Goal: Task Accomplishment & Management: Manage account settings

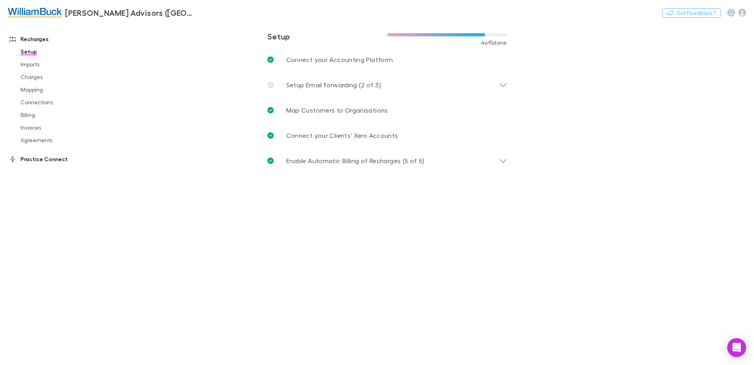
click at [37, 159] on link "Practice Connect" at bounding box center [54, 159] width 105 height 13
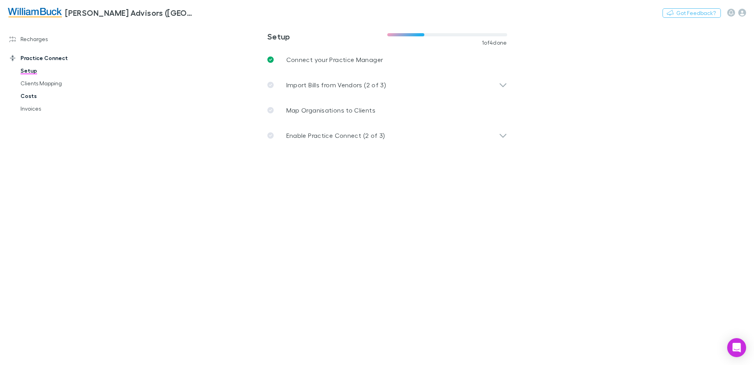
click at [24, 96] on link "Costs" at bounding box center [60, 96] width 94 height 13
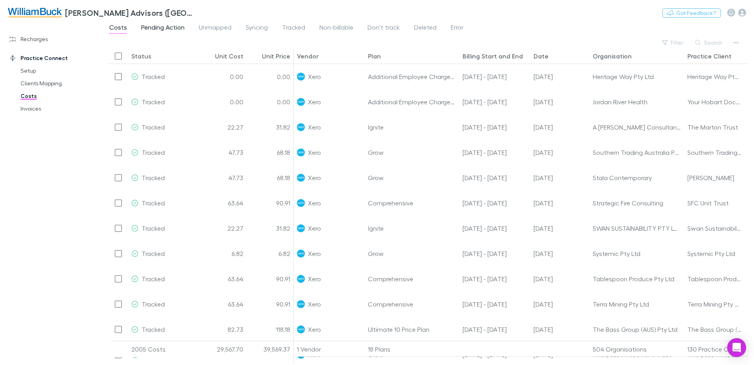
click at [167, 27] on span "Pending Action" at bounding box center [162, 28] width 43 height 10
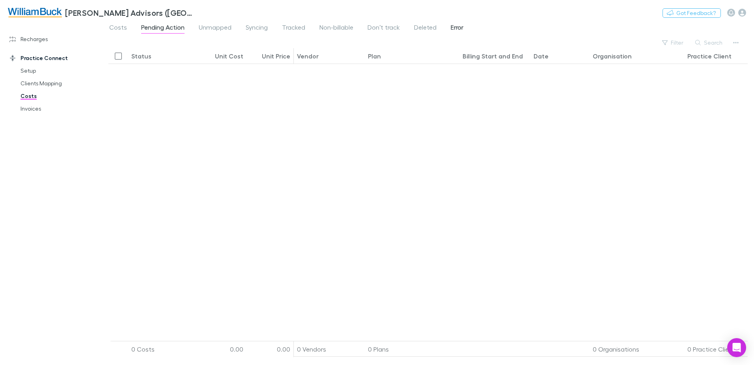
click at [459, 28] on span "Error" at bounding box center [457, 28] width 13 height 10
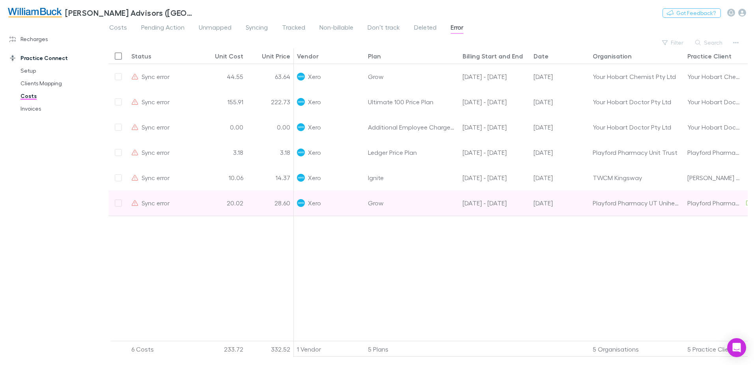
click at [118, 202] on div at bounding box center [119, 202] width 20 height 25
click at [705, 205] on div "Playford Pharmacy Unit Trust T/A Unihealth" at bounding box center [715, 202] width 54 height 25
click at [659, 204] on div "Playford Pharmacy UT Unihealth" at bounding box center [637, 202] width 88 height 25
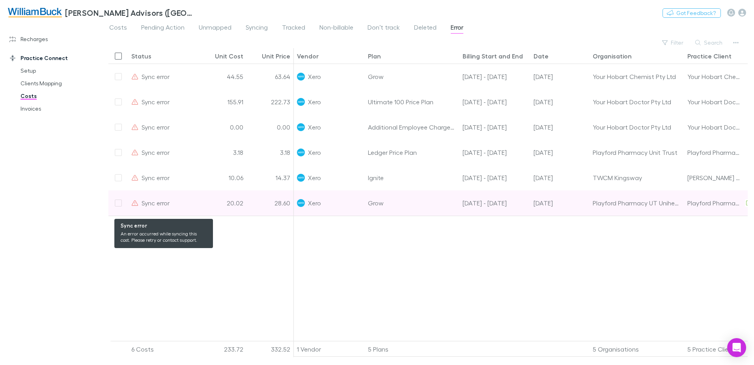
click at [152, 204] on span "Sync error" at bounding box center [156, 202] width 28 height 7
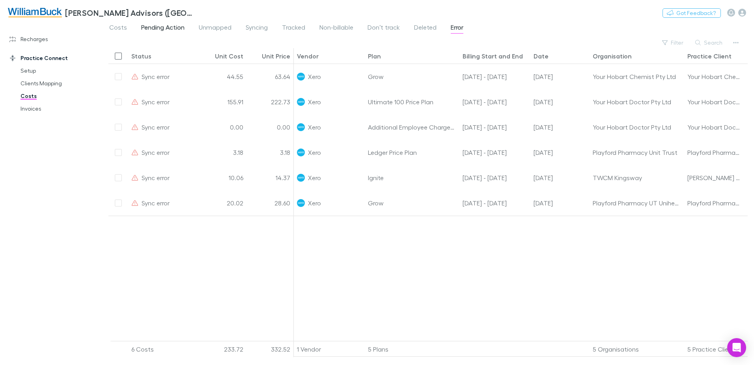
click at [159, 26] on span "Pending Action" at bounding box center [162, 28] width 43 height 10
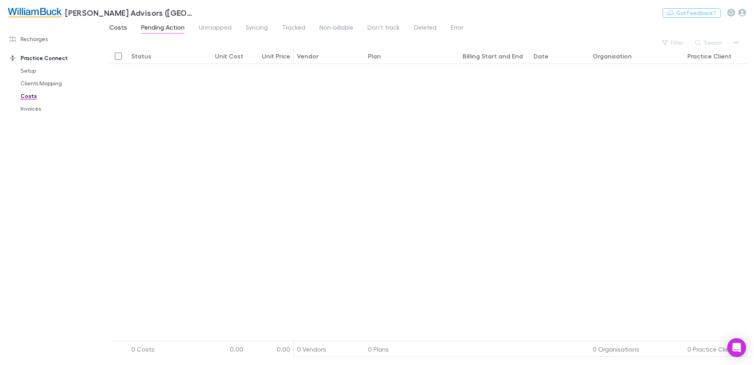
click at [117, 26] on span "Costs" at bounding box center [118, 28] width 18 height 10
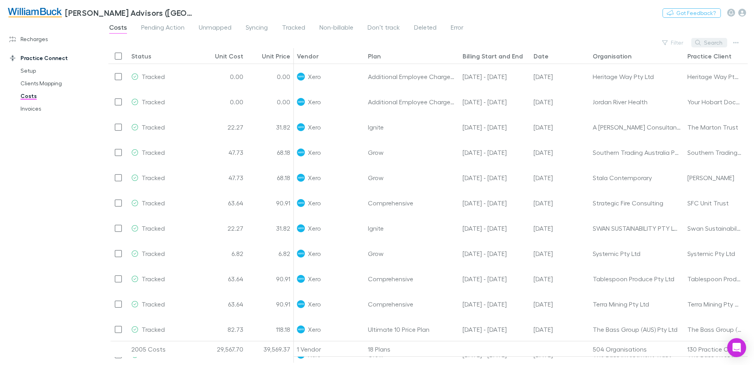
click at [713, 41] on button "Search" at bounding box center [710, 42] width 36 height 9
type input "********"
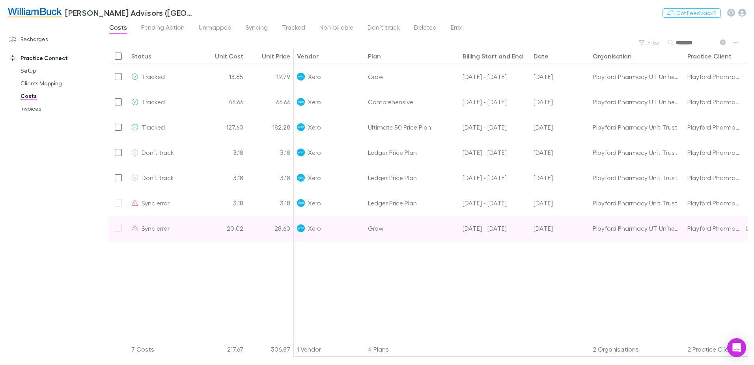
click at [119, 228] on div at bounding box center [119, 227] width 20 height 25
click at [738, 228] on div "Playford Pharmacy Unit Trust T/A Unihealth" at bounding box center [715, 227] width 54 height 25
click at [727, 227] on div "Playford Pharmacy Unit Trust T/A Unihealth" at bounding box center [715, 227] width 54 height 25
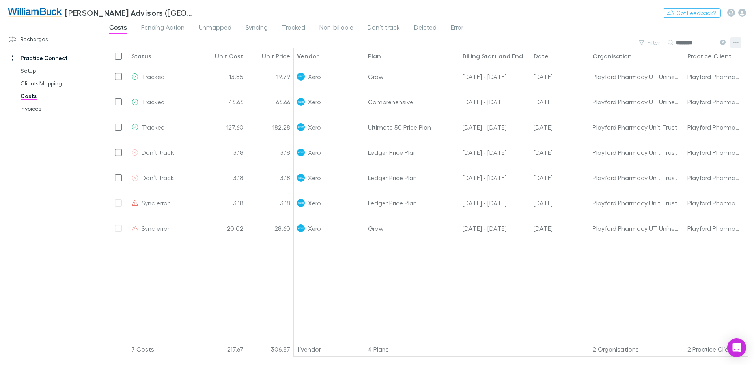
click at [734, 40] on icon "button" at bounding box center [737, 42] width 6 height 6
click at [335, 299] on div at bounding box center [377, 182] width 754 height 365
click at [261, 24] on span "Syncing" at bounding box center [257, 28] width 22 height 10
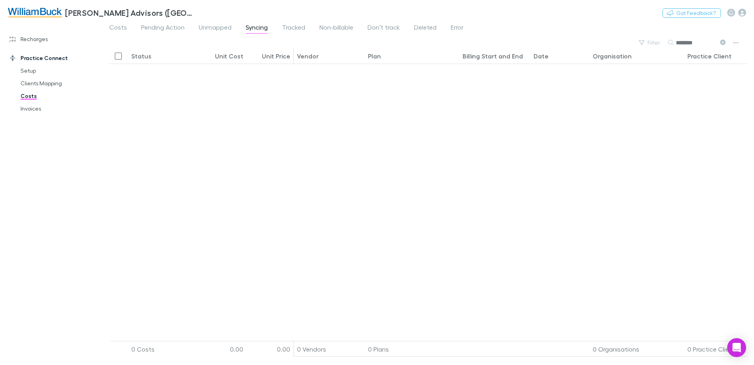
click at [254, 30] on span "Syncing" at bounding box center [257, 28] width 22 height 10
click at [218, 29] on span "Unmapped" at bounding box center [215, 28] width 33 height 10
click at [254, 28] on span "Syncing" at bounding box center [257, 28] width 22 height 10
click at [453, 28] on span "Error" at bounding box center [457, 28] width 13 height 10
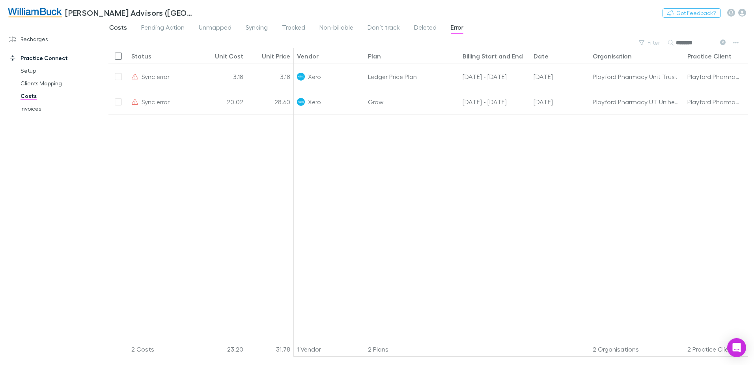
click at [117, 27] on span "Costs" at bounding box center [118, 28] width 18 height 10
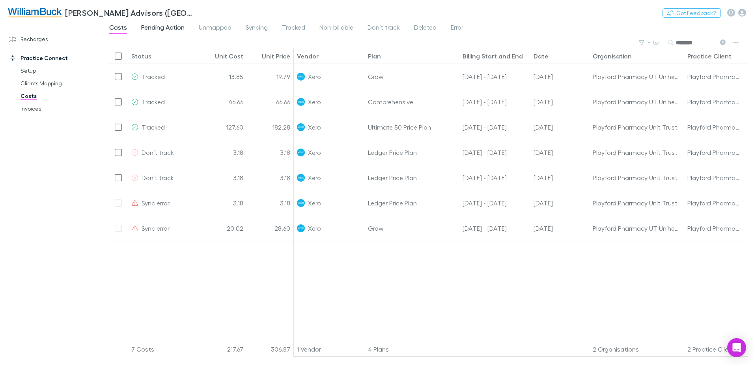
click at [167, 26] on span "Pending Action" at bounding box center [162, 28] width 43 height 10
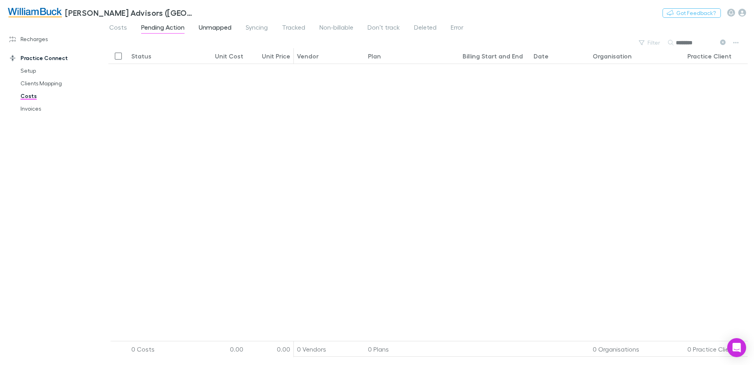
click at [218, 28] on span "Unmapped" at bounding box center [215, 28] width 33 height 10
click at [253, 30] on span "Syncing" at bounding box center [257, 28] width 22 height 10
click at [296, 27] on span "Tracked" at bounding box center [293, 28] width 23 height 10
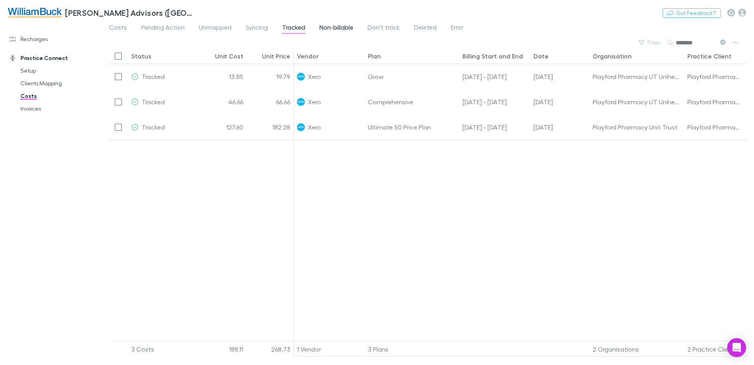
click at [336, 27] on span "Non-billable" at bounding box center [337, 28] width 34 height 10
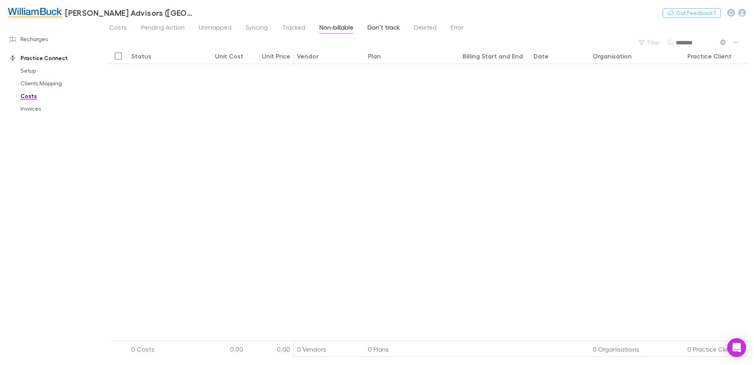
click at [381, 28] on span "Don’t track" at bounding box center [384, 28] width 32 height 10
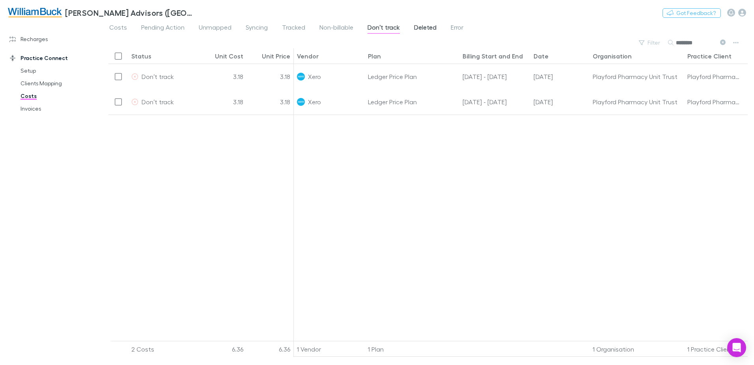
click at [425, 27] on span "Deleted" at bounding box center [425, 28] width 22 height 10
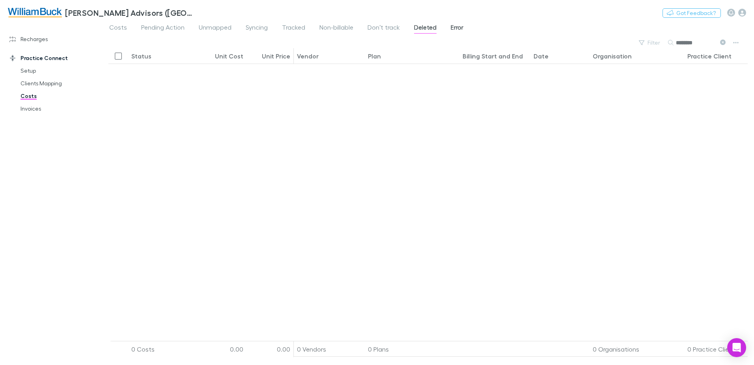
click at [457, 29] on span "Error" at bounding box center [457, 28] width 13 height 10
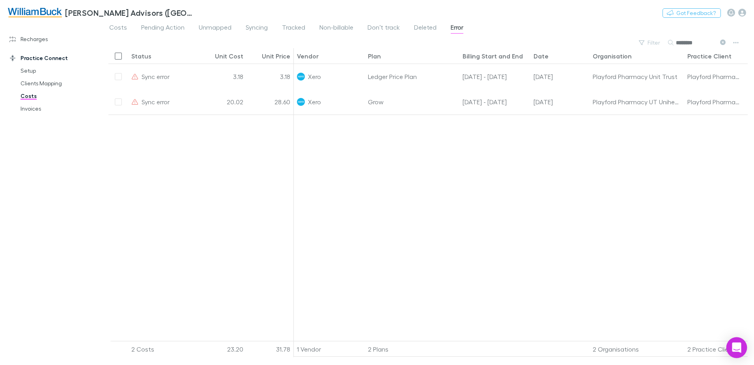
click at [738, 351] on icon "Open Intercom Messenger" at bounding box center [737, 347] width 10 height 10
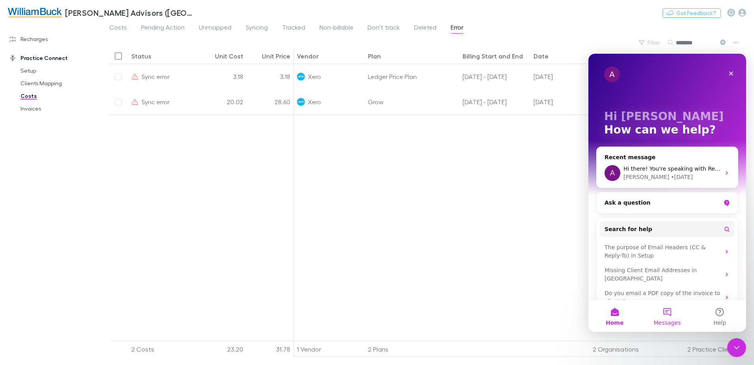
click at [667, 315] on button "Messages" at bounding box center [667, 316] width 52 height 32
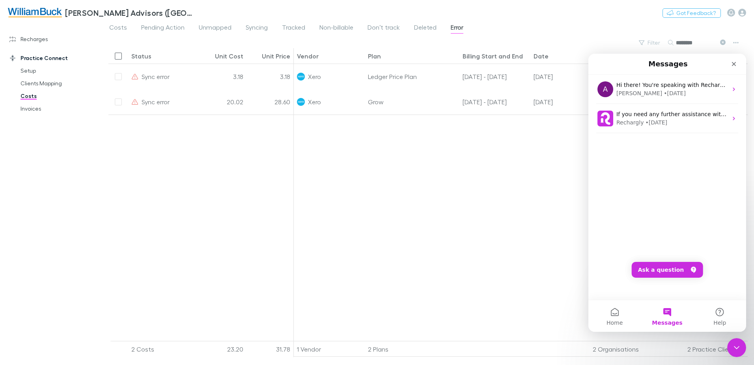
click at [666, 313] on button "Messages" at bounding box center [667, 316] width 52 height 32
click at [605, 317] on button "Home" at bounding box center [615, 316] width 52 height 32
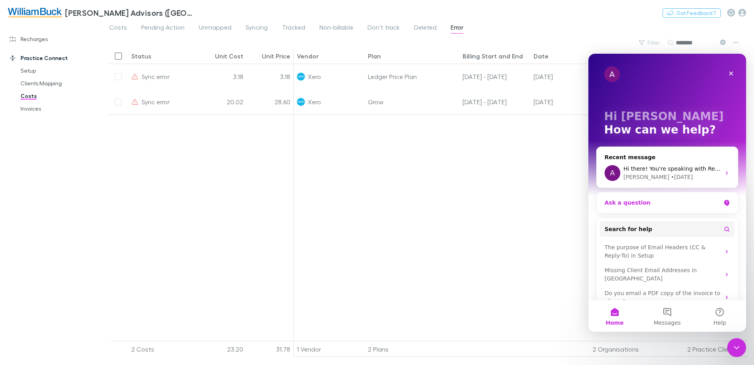
click at [641, 201] on div "Ask a question" at bounding box center [663, 202] width 116 height 8
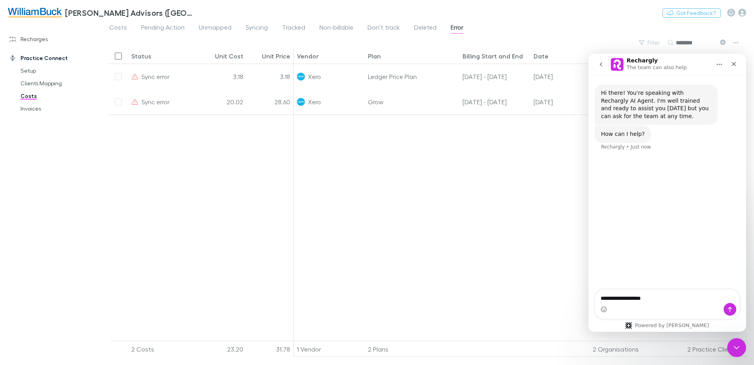
type textarea "**********"
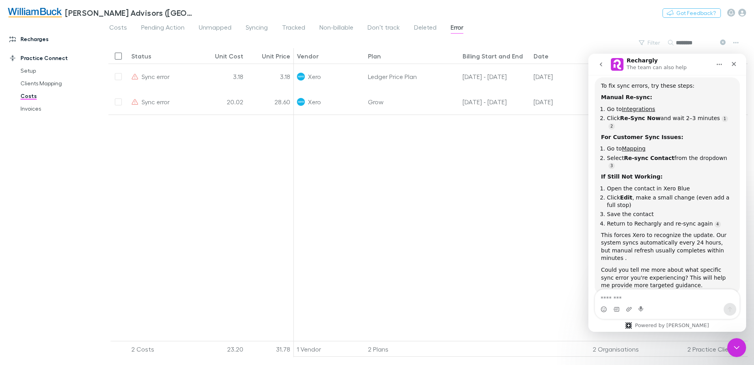
click at [32, 39] on link "Recharges" at bounding box center [54, 39] width 105 height 13
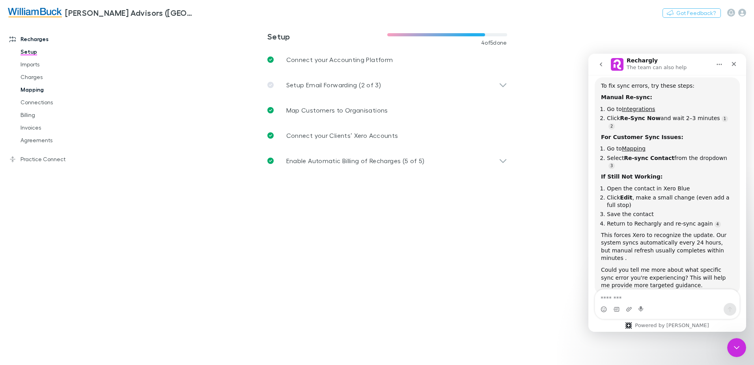
click at [32, 89] on link "Mapping" at bounding box center [60, 89] width 94 height 13
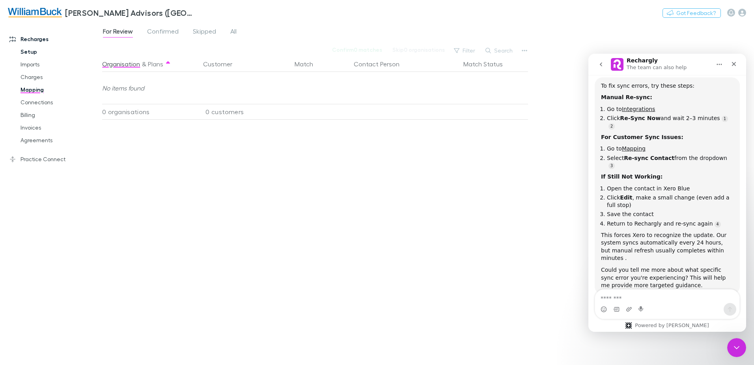
click at [25, 51] on link "Setup" at bounding box center [60, 51] width 94 height 13
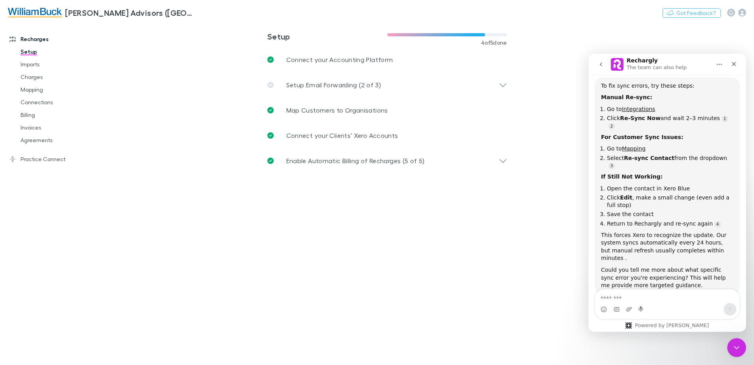
click at [26, 40] on link "Recharges" at bounding box center [54, 39] width 105 height 13
click at [36, 159] on link "Practice Connect" at bounding box center [54, 159] width 105 height 13
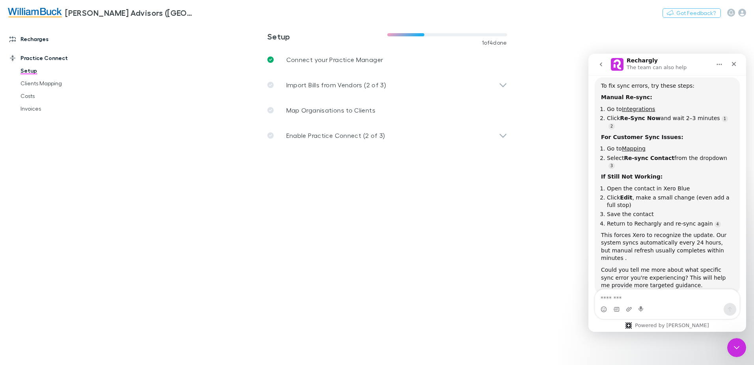
click at [28, 38] on link "Recharges" at bounding box center [54, 39] width 105 height 13
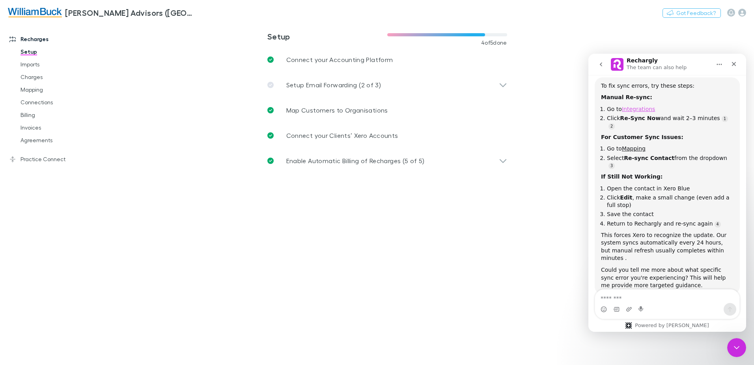
click at [639, 109] on link "Integrations" at bounding box center [638, 109] width 33 height 6
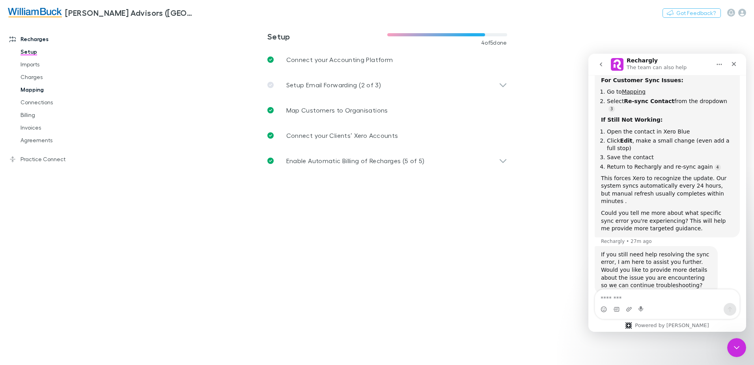
click at [30, 90] on link "Mapping" at bounding box center [60, 89] width 94 height 13
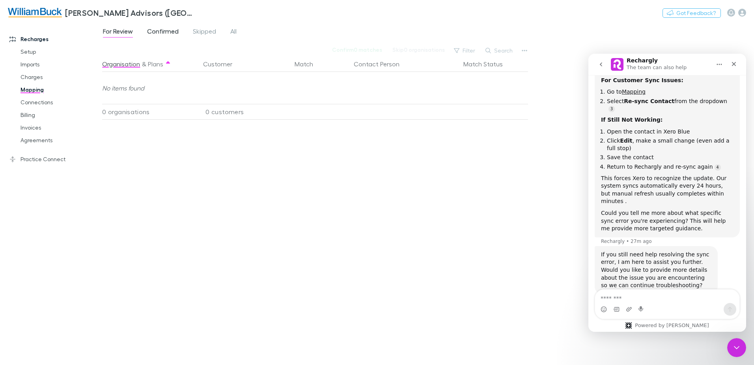
click at [162, 30] on span "Confirmed" at bounding box center [163, 32] width 32 height 10
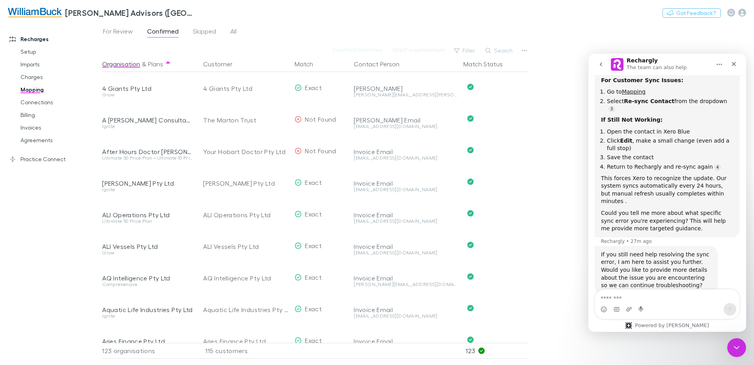
click at [510, 50] on button "Search" at bounding box center [500, 50] width 36 height 9
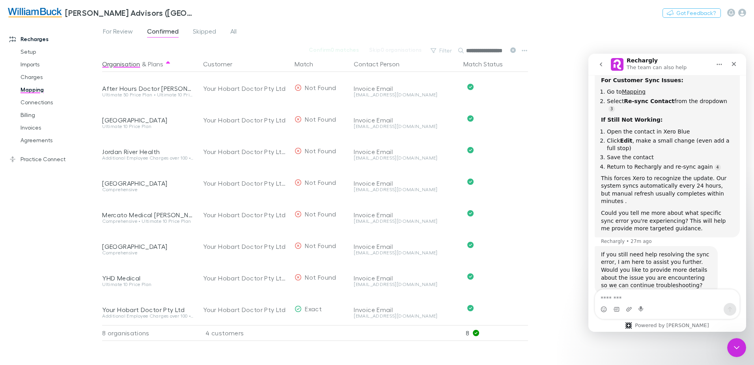
scroll to position [0, 6]
type input "**********"
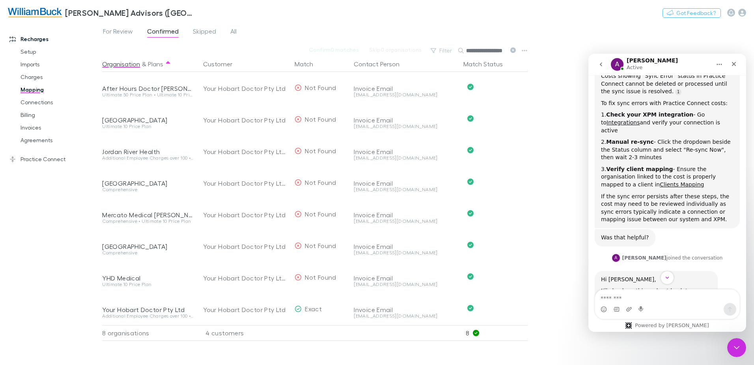
scroll to position [432, 0]
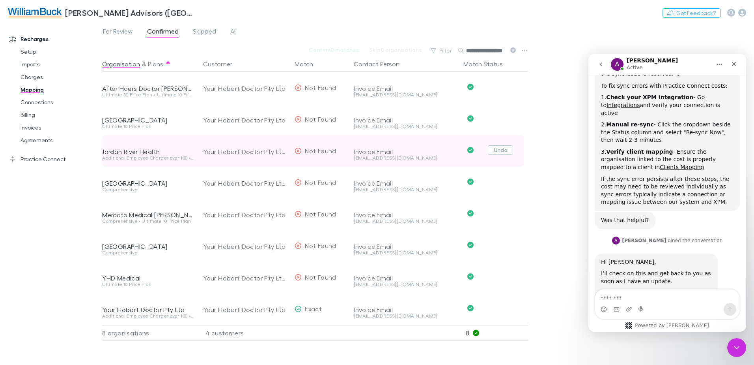
click at [502, 150] on button "Undo" at bounding box center [500, 149] width 25 height 9
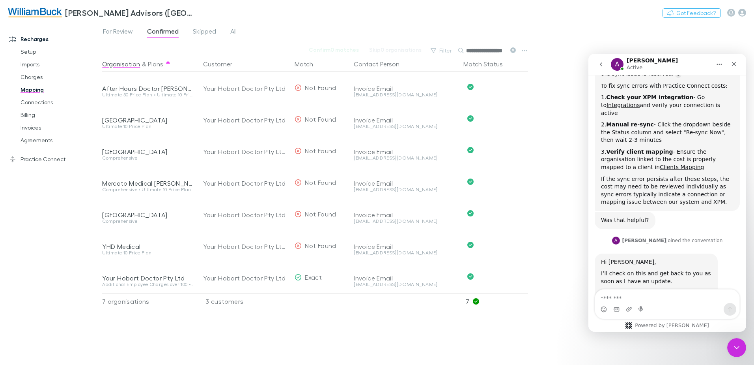
scroll to position [0, 6]
click at [118, 31] on span "For Review" at bounding box center [118, 32] width 30 height 10
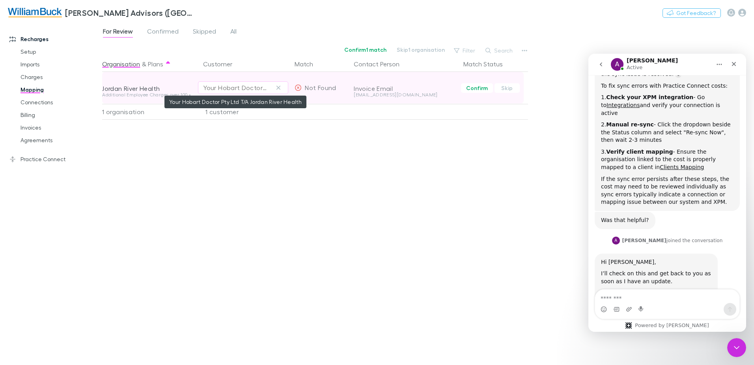
click at [255, 87] on div "Your Hobart Doctor Pty Ltd T/A Jordan River Health" at bounding box center [235, 87] width 64 height 9
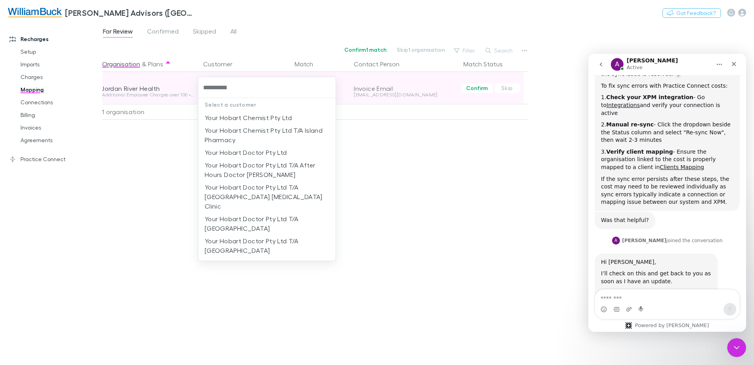
type input "**********"
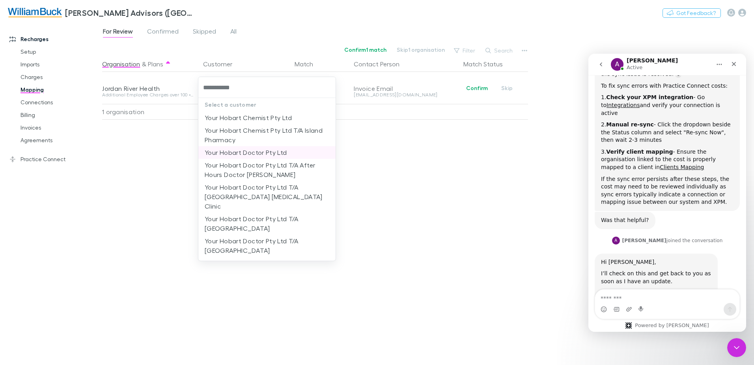
click at [260, 153] on li "Your Hobart Doctor Pty Ltd" at bounding box center [266, 152] width 137 height 13
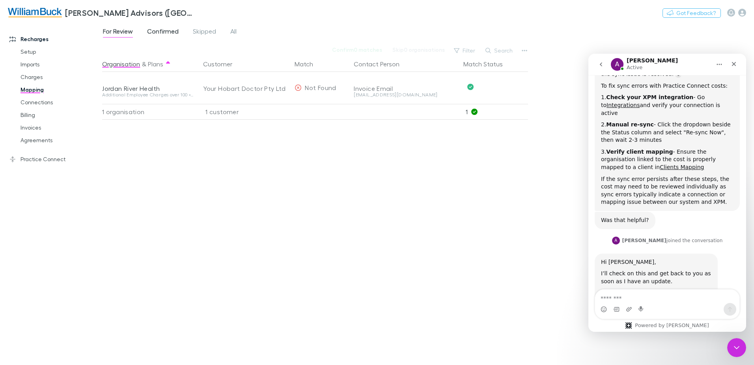
click at [163, 30] on span "Confirmed" at bounding box center [163, 32] width 32 height 10
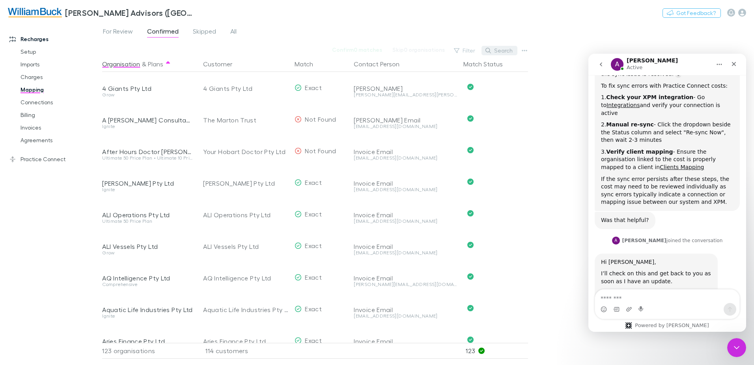
click at [502, 51] on button "Search" at bounding box center [500, 50] width 36 height 9
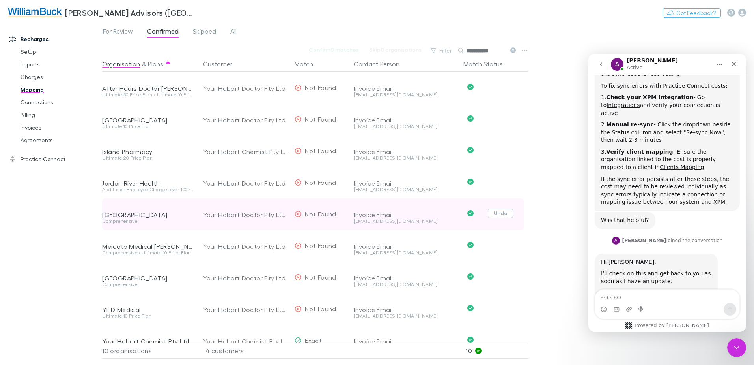
type input "**********"
click at [499, 213] on button "Undo" at bounding box center [500, 212] width 25 height 9
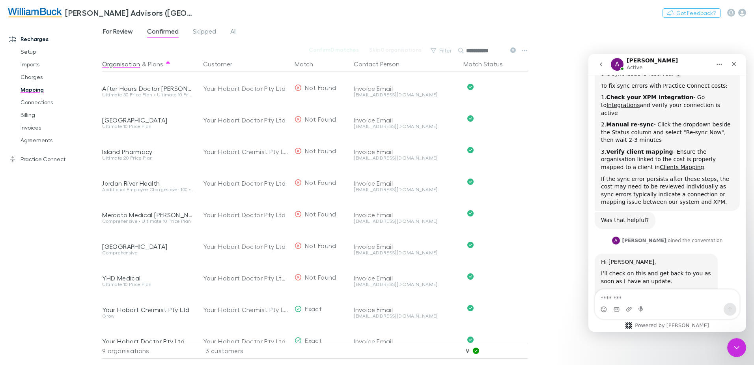
click at [119, 30] on span "For Review" at bounding box center [118, 32] width 30 height 10
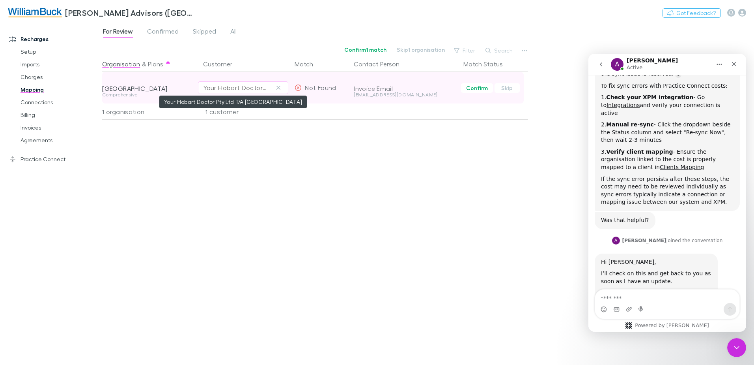
click at [244, 88] on div "Your Hobart Doctor Pty Ltd T/A [GEOGRAPHIC_DATA]" at bounding box center [235, 87] width 64 height 9
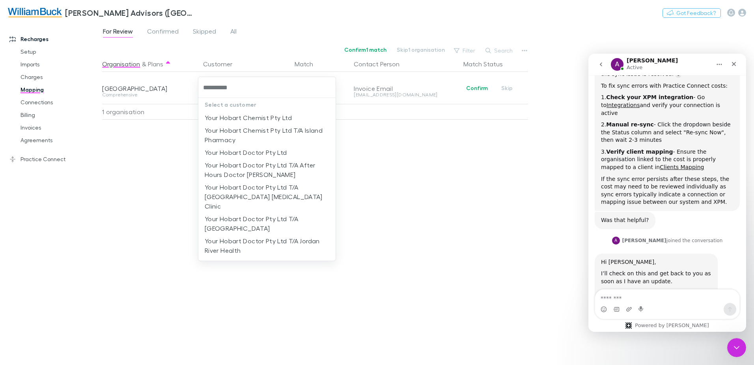
type input "**********"
click at [256, 155] on li "Your Hobart Doctor Pty Ltd" at bounding box center [266, 152] width 137 height 13
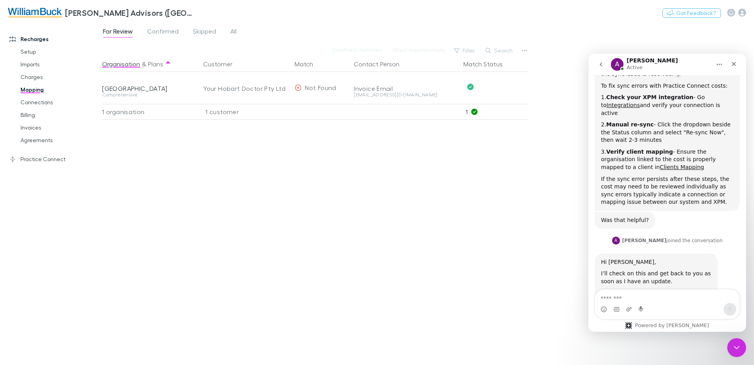
click at [507, 146] on div "Organisation & Plans Customer Match Contact Person Match Status Margate Health …" at bounding box center [316, 207] width 428 height 302
click at [26, 115] on link "Billing" at bounding box center [60, 115] width 94 height 13
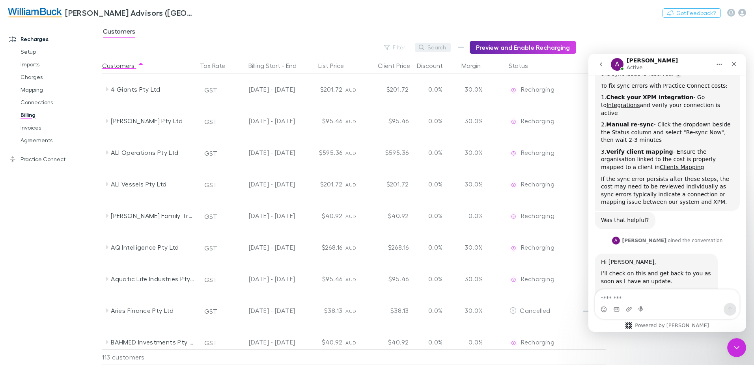
click at [438, 46] on button "Search" at bounding box center [433, 47] width 36 height 9
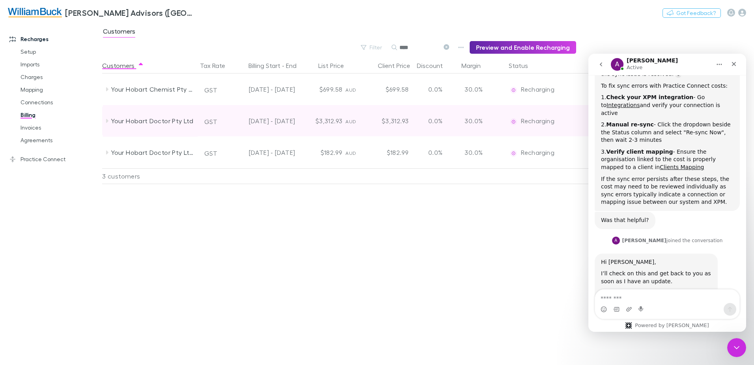
type input "****"
click at [107, 120] on icon at bounding box center [107, 121] width 2 height 4
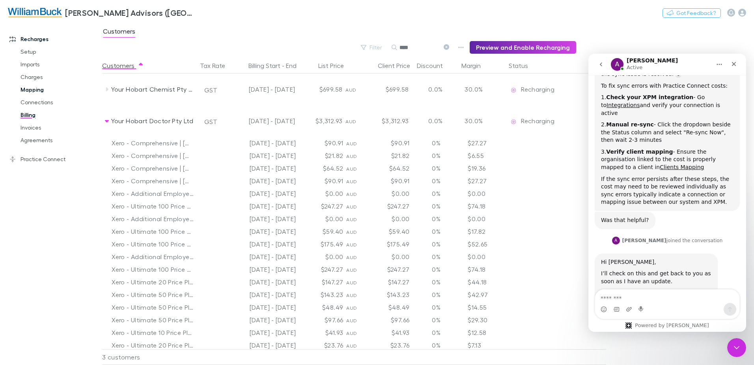
click at [30, 89] on link "Mapping" at bounding box center [60, 89] width 94 height 13
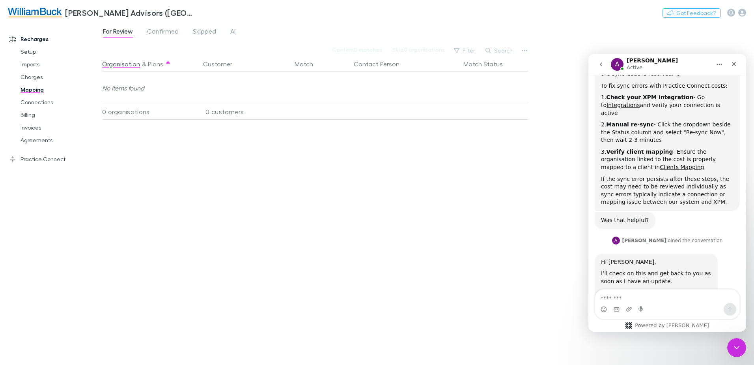
click at [267, 185] on div "Organisation & Plans Customer Match Contact Person Match Status No items found …" at bounding box center [316, 207] width 428 height 302
click at [679, 299] on textarea "Message…" at bounding box center [667, 295] width 144 height 13
type textarea "**********"
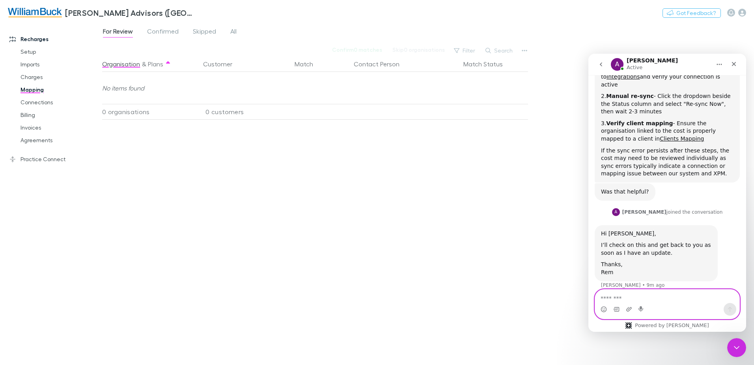
scroll to position [464, 0]
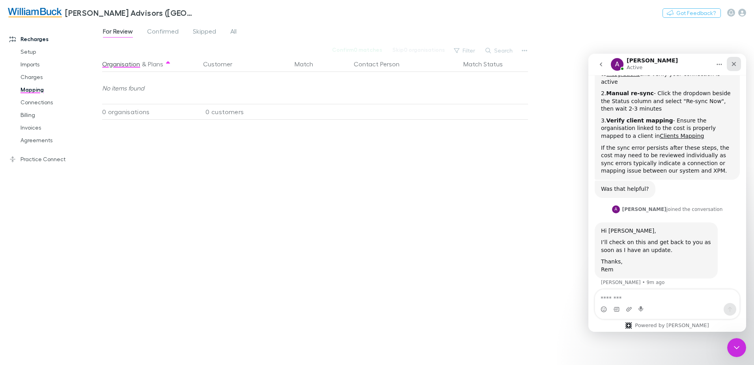
click at [734, 66] on icon "Close" at bounding box center [734, 64] width 6 height 6
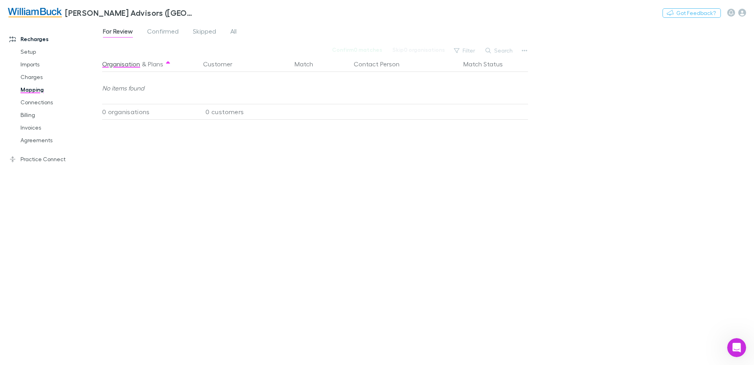
scroll to position [456, 0]
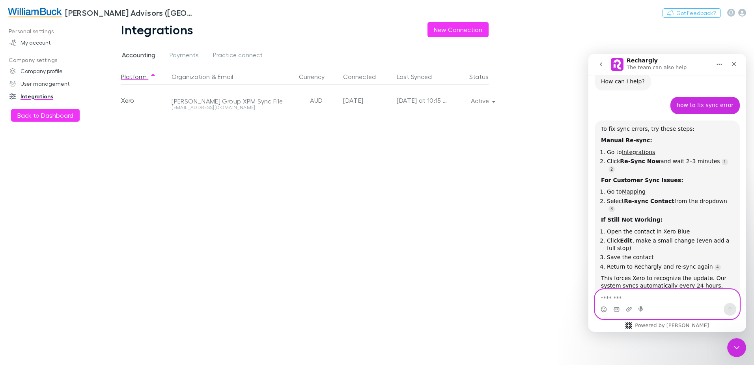
scroll to position [94, 0]
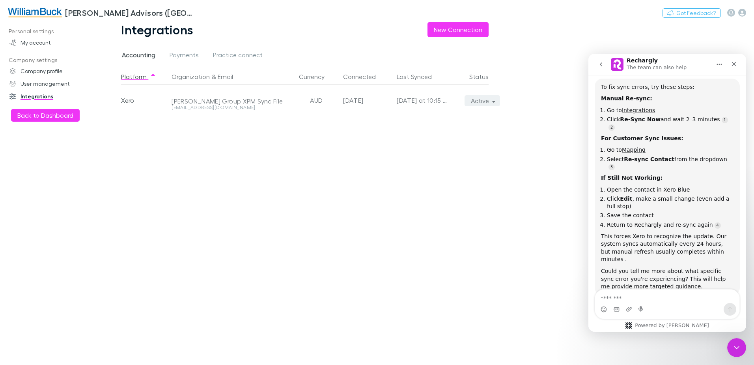
click at [483, 99] on button "Active" at bounding box center [483, 100] width 36 height 11
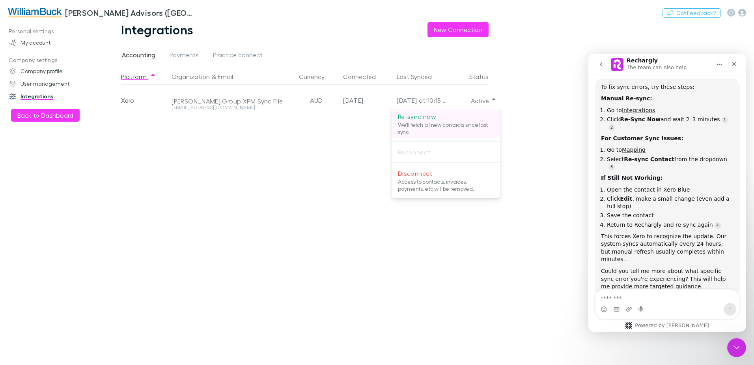
click at [430, 117] on p "Re-sync now" at bounding box center [446, 116] width 96 height 9
click at [52, 116] on div at bounding box center [377, 182] width 754 height 365
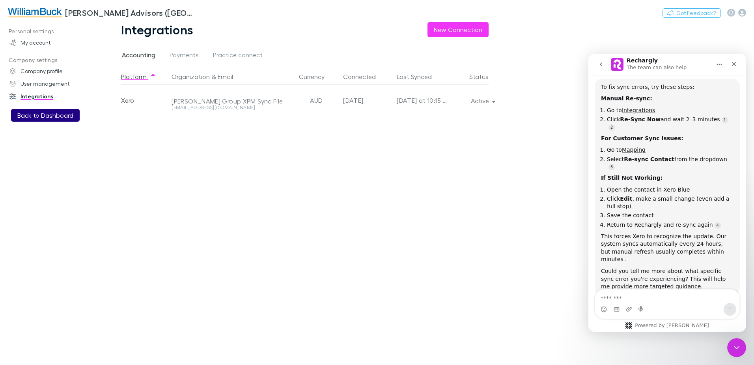
click at [40, 117] on button "Back to Dashboard" at bounding box center [45, 115] width 69 height 13
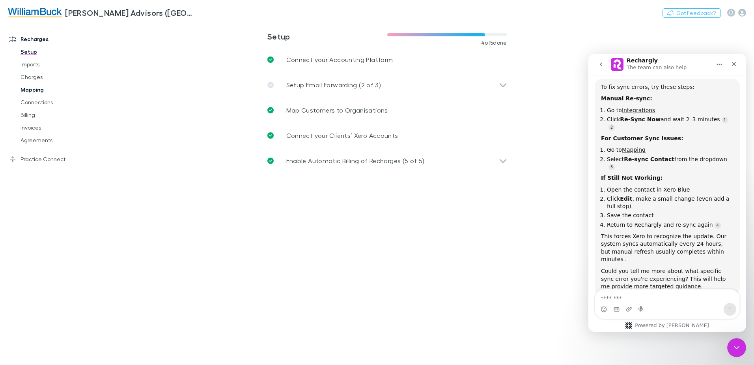
click at [32, 91] on link "Mapping" at bounding box center [60, 89] width 94 height 13
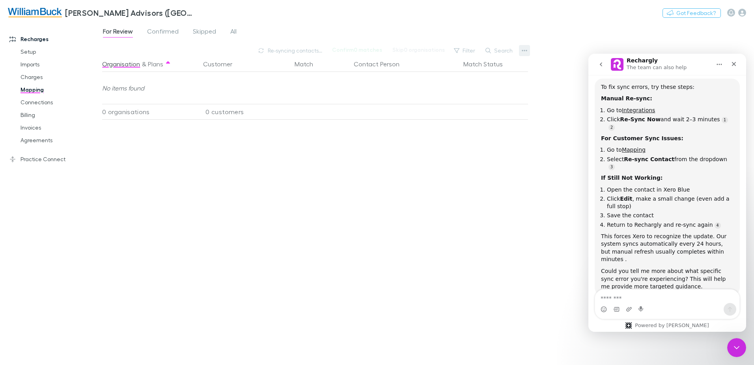
click at [524, 50] on icon "button" at bounding box center [525, 50] width 6 height 6
click at [493, 49] on div at bounding box center [377, 182] width 754 height 365
click at [503, 50] on button "Search" at bounding box center [500, 50] width 36 height 9
type input "********"
click at [525, 49] on icon "button" at bounding box center [525, 50] width 6 height 6
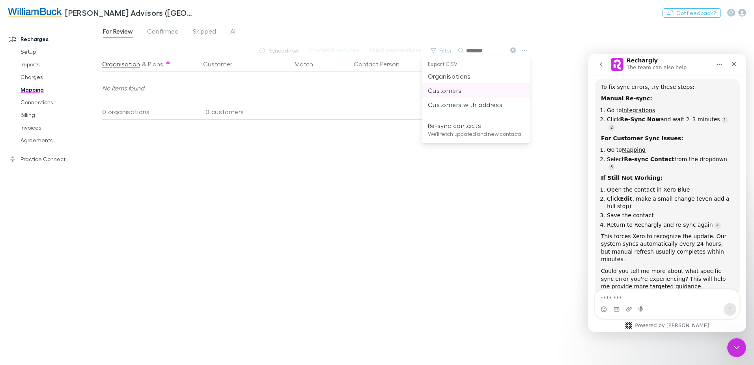
click at [453, 92] on p "Customers" at bounding box center [476, 90] width 96 height 9
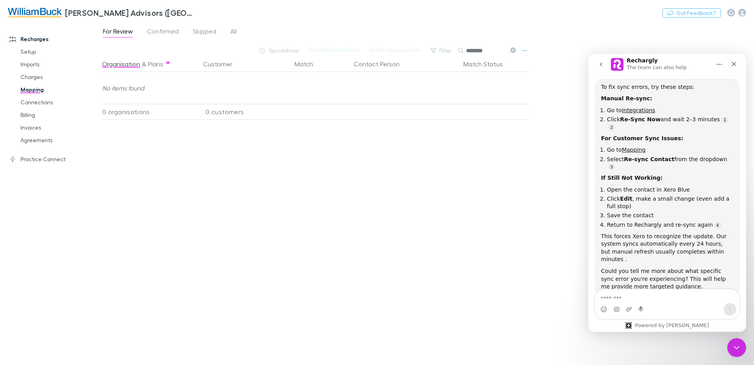
click at [483, 206] on div "Organisation & Plans Customer Match Contact Person Match Status No items found …" at bounding box center [316, 207] width 428 height 302
click at [528, 49] on button "button" at bounding box center [524, 50] width 11 height 11
click at [214, 34] on div at bounding box center [377, 182] width 754 height 365
click at [205, 30] on span "Skipped" at bounding box center [204, 32] width 23 height 10
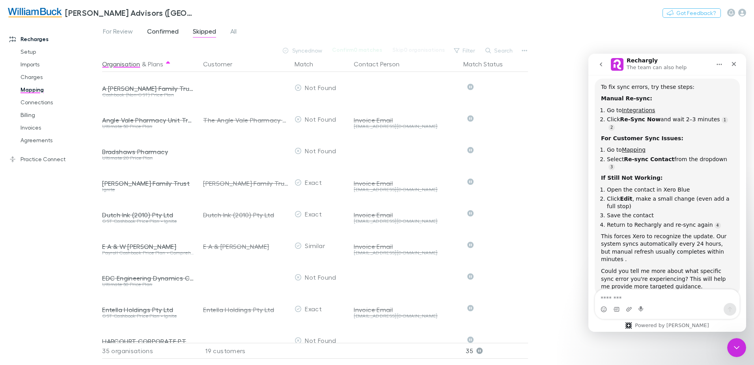
click at [171, 31] on span "Confirmed" at bounding box center [163, 32] width 32 height 10
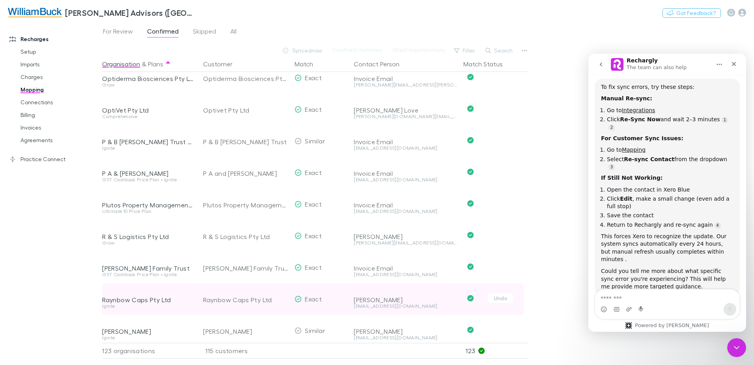
scroll to position [2300, 0]
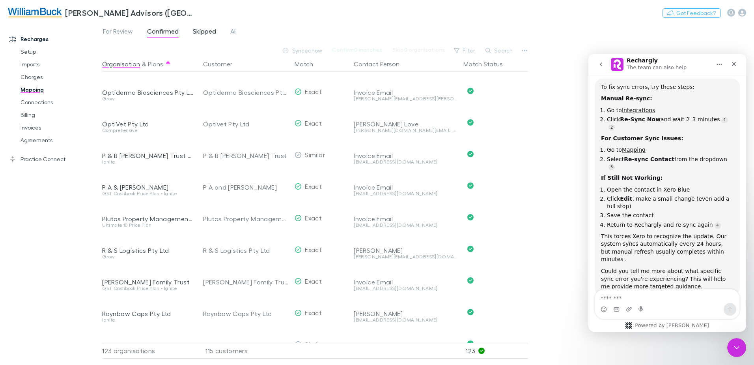
click at [204, 32] on span "Skipped" at bounding box center [204, 32] width 23 height 10
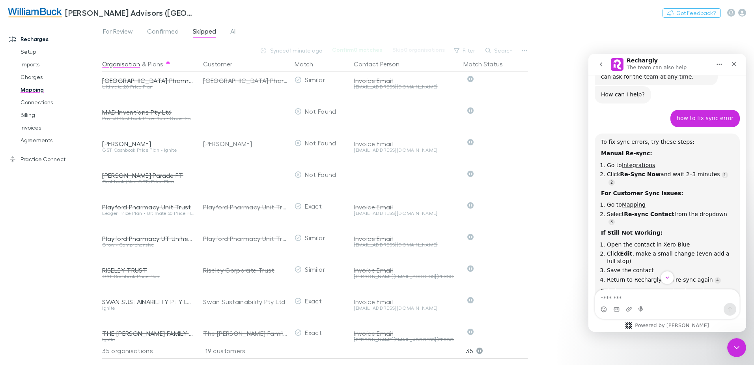
scroll to position [79, 0]
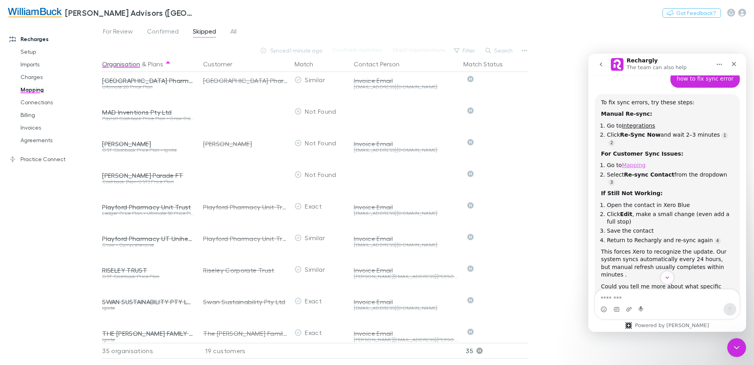
click at [629, 162] on link "Mapping" at bounding box center [634, 165] width 24 height 6
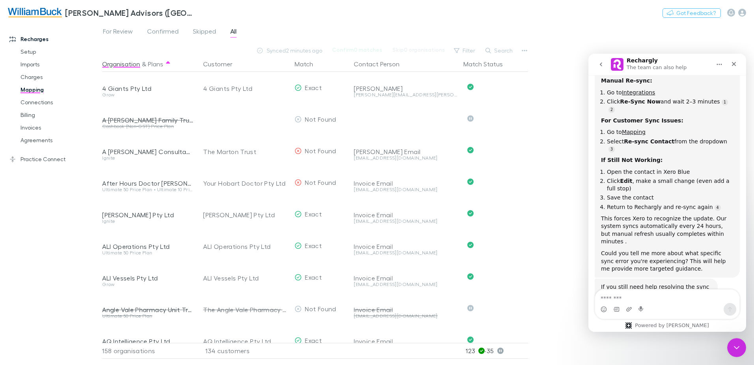
scroll to position [64, 0]
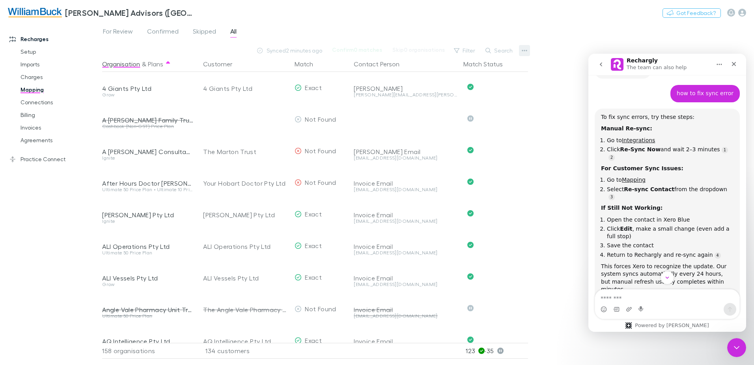
click at [524, 51] on icon "button" at bounding box center [525, 50] width 6 height 6
click at [547, 194] on div at bounding box center [377, 182] width 754 height 365
click at [505, 50] on button "Search" at bounding box center [500, 50] width 36 height 9
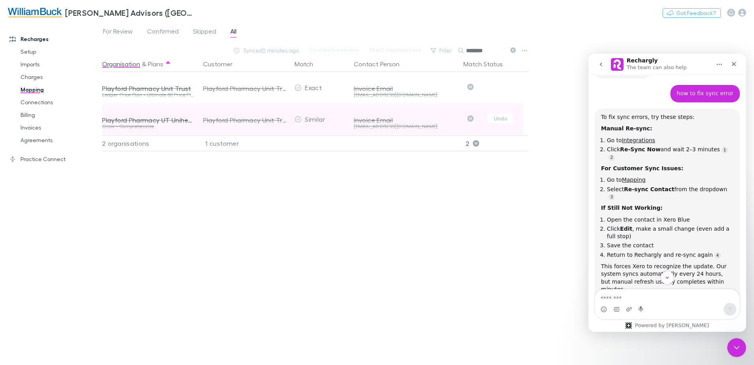
type input "********"
click at [471, 119] on icon "Skipped" at bounding box center [471, 118] width 6 height 6
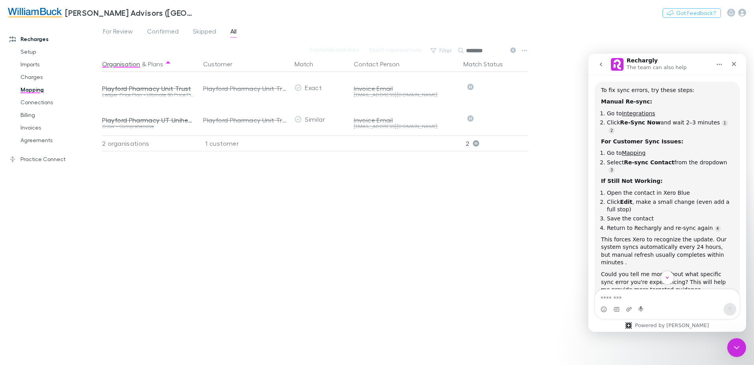
scroll to position [79, 0]
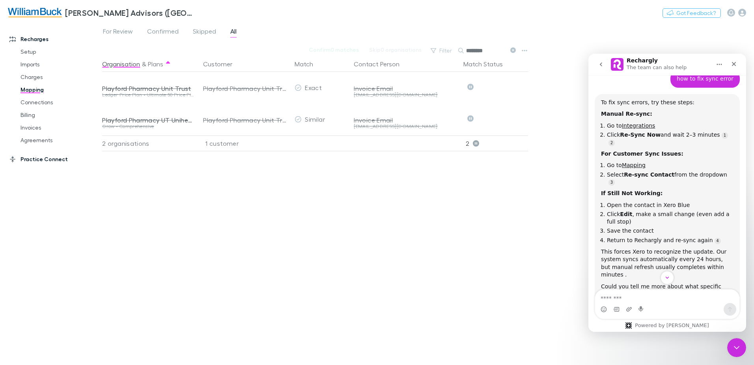
click at [40, 160] on link "Practice Connect" at bounding box center [54, 159] width 105 height 13
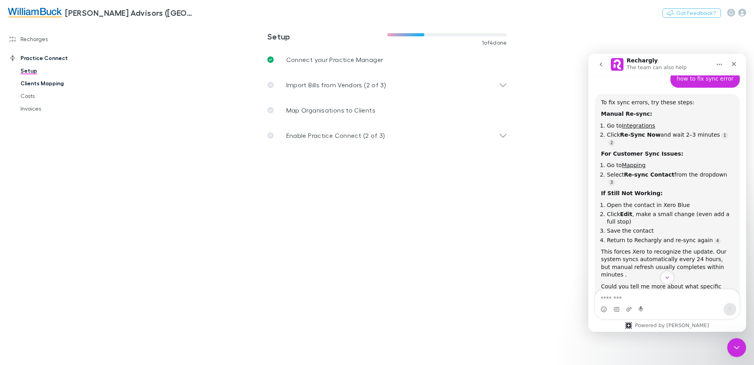
click at [44, 84] on link "Clients Mapping" at bounding box center [60, 83] width 94 height 13
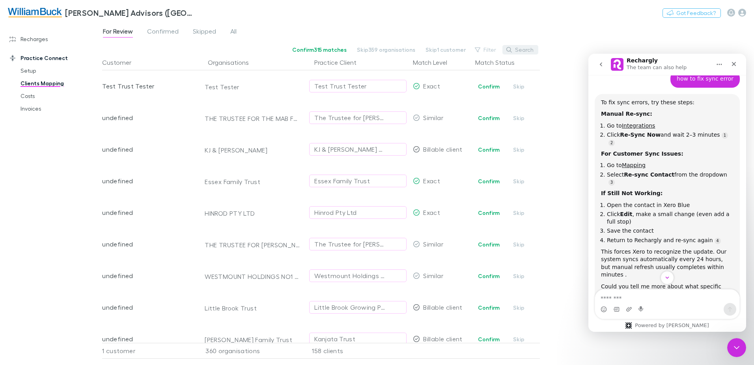
click at [520, 49] on button "Search" at bounding box center [521, 49] width 36 height 9
click at [154, 32] on span "Confirmed" at bounding box center [163, 32] width 32 height 10
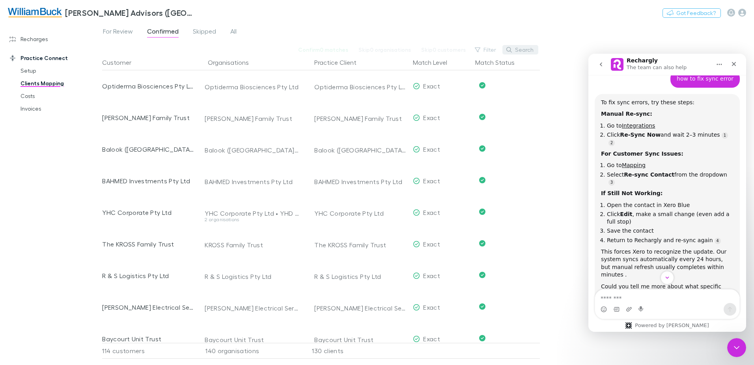
click at [526, 48] on button "Search" at bounding box center [521, 49] width 36 height 9
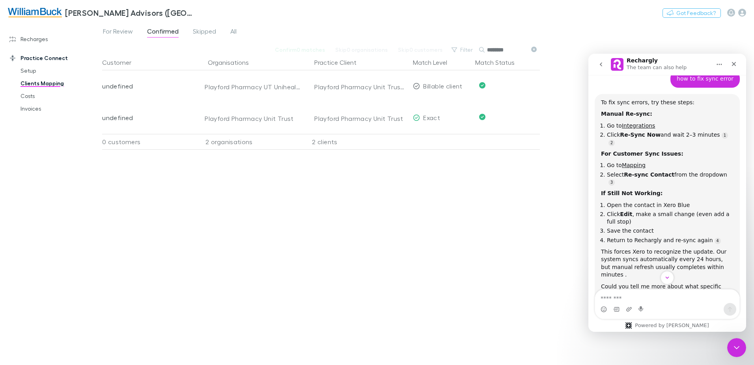
type input "********"
click at [36, 37] on link "Recharges" at bounding box center [54, 39] width 105 height 13
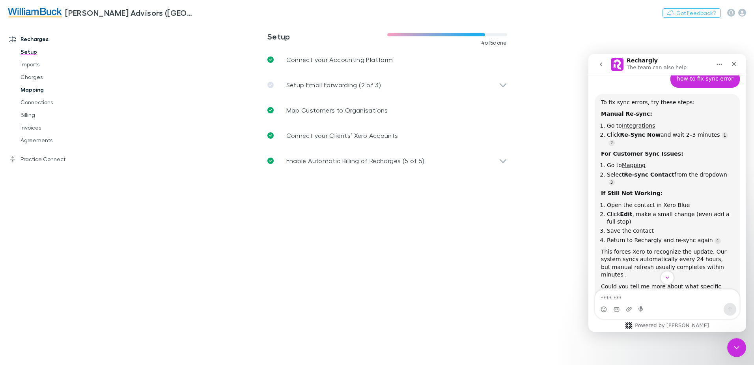
click at [28, 91] on link "Mapping" at bounding box center [60, 89] width 94 height 13
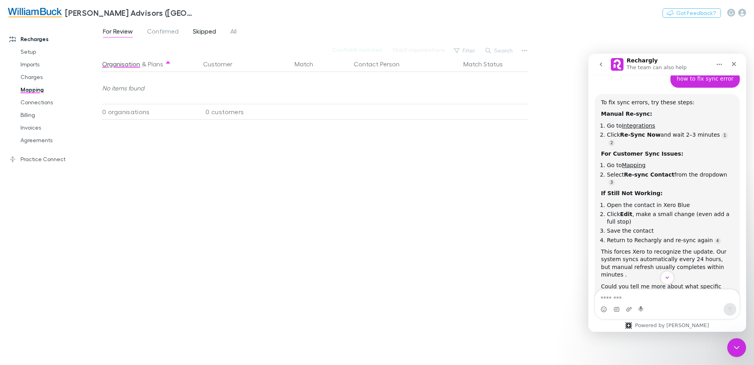
click at [205, 32] on span "Skipped" at bounding box center [204, 32] width 23 height 10
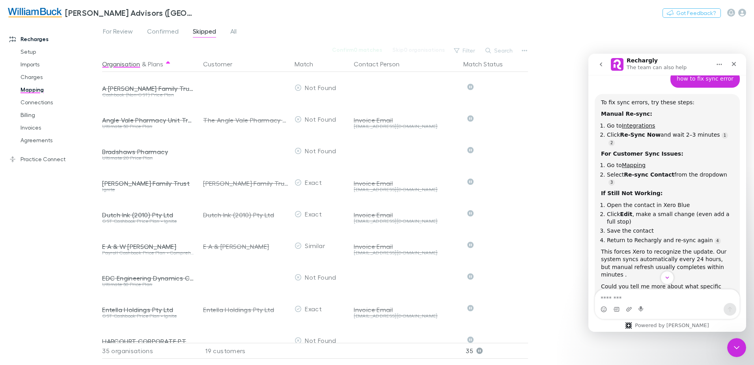
drag, startPoint x: 704, startPoint y: 40, endPoint x: 668, endPoint y: 4, distance: 50.5
click at [704, 40] on div "For Review Confirmed Skipped All" at bounding box center [428, 33] width 652 height 15
click at [42, 155] on link "Practice Connect" at bounding box center [54, 159] width 105 height 13
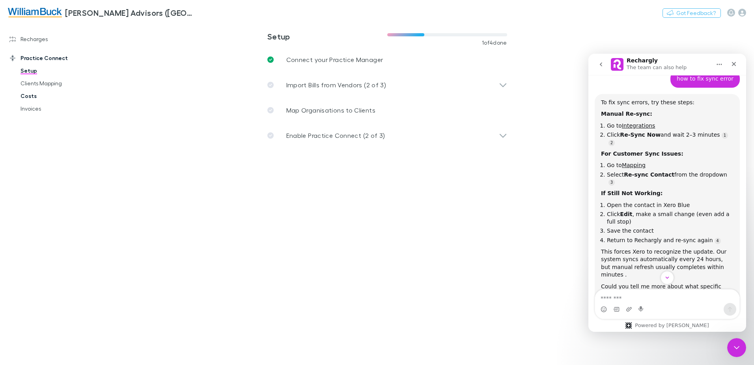
click at [28, 97] on link "Costs" at bounding box center [60, 96] width 94 height 13
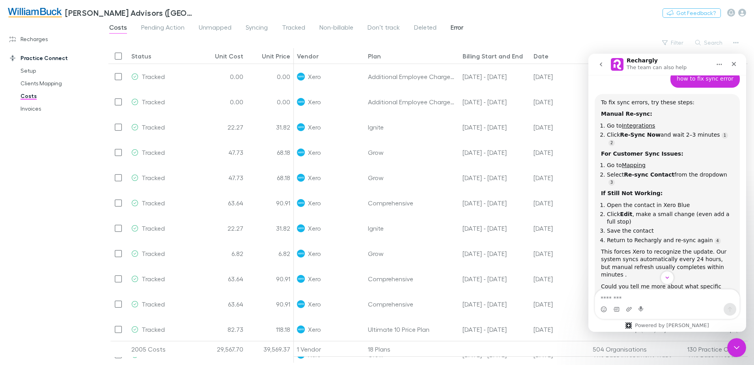
click at [456, 30] on span "Error" at bounding box center [457, 28] width 13 height 10
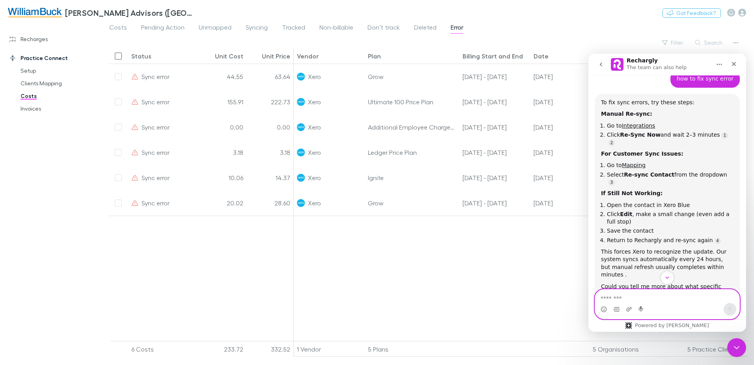
click at [651, 299] on textarea "Message…" at bounding box center [667, 295] width 144 height 13
click at [706, 296] on textarea "**********" at bounding box center [667, 295] width 144 height 13
type textarea "**********"
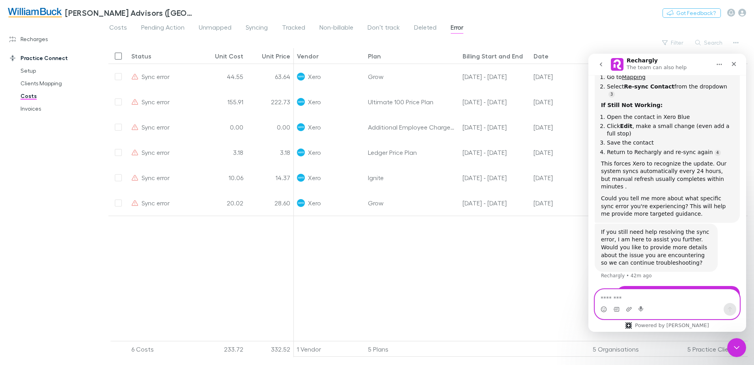
scroll to position [193, 0]
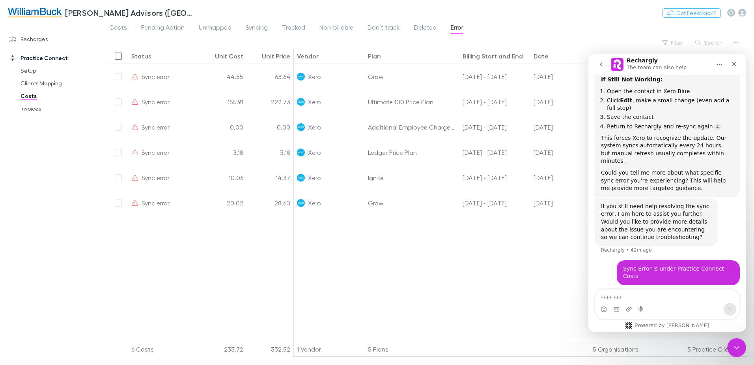
click at [546, 284] on div at bounding box center [560, 280] width 533 height 131
click at [591, 27] on div "Costs Pending Action Unmapped Syncing Tracked Non-billable Don’t track Deleted …" at bounding box center [428, 29] width 652 height 15
click at [524, 269] on div at bounding box center [560, 280] width 533 height 131
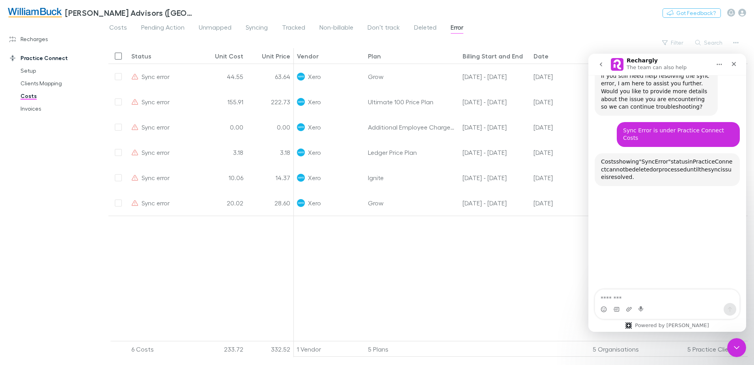
scroll to position [349, 0]
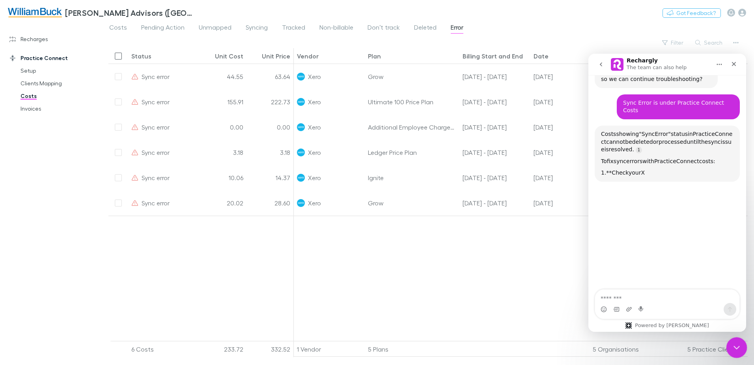
click at [735, 346] on icon "Close Intercom Messenger" at bounding box center [736, 345] width 6 height 3
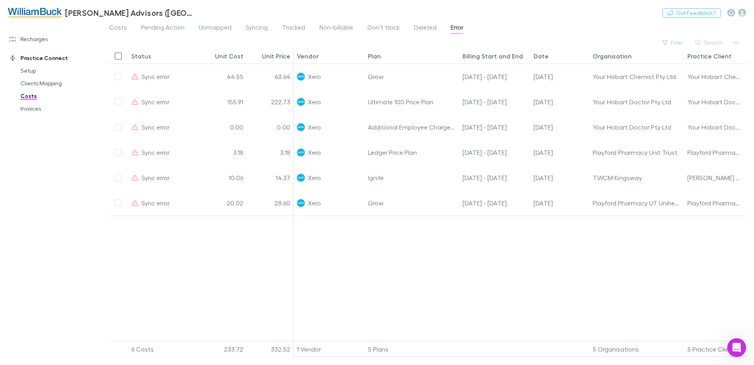
scroll to position [331, 0]
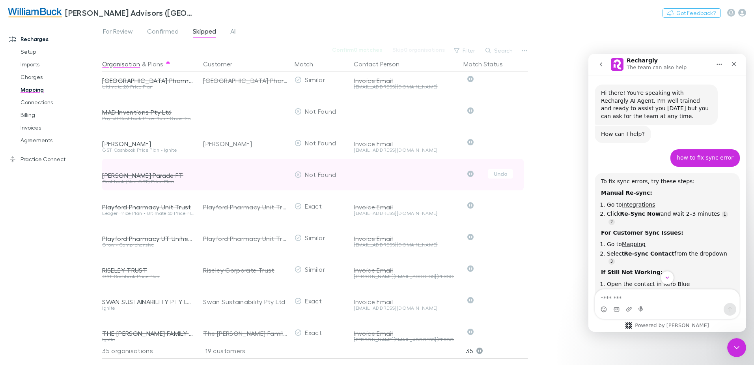
scroll to position [79, 0]
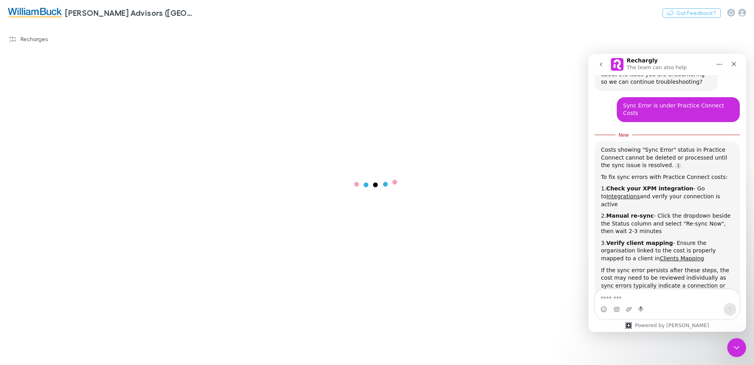
scroll to position [357, 0]
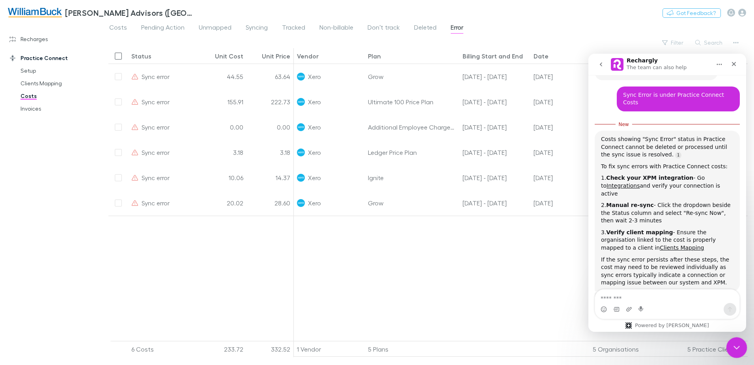
click at [734, 349] on icon "Close Intercom Messenger" at bounding box center [735, 345] width 9 height 9
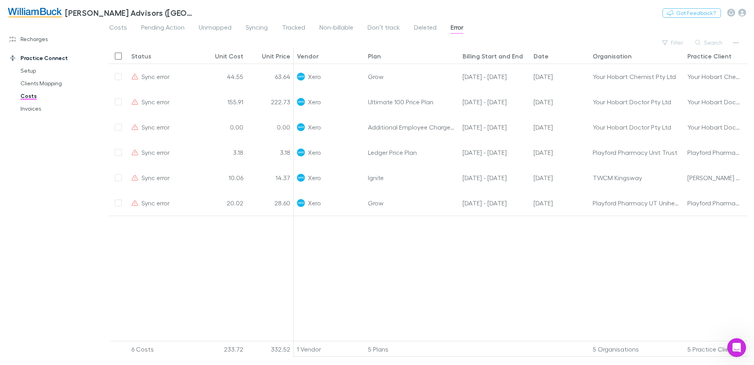
scroll to position [344, 0]
click at [735, 39] on button "button" at bounding box center [736, 42] width 11 height 11
click at [640, 259] on div at bounding box center [377, 182] width 754 height 365
click at [739, 345] on icon "Open Intercom Messenger" at bounding box center [736, 346] width 13 height 13
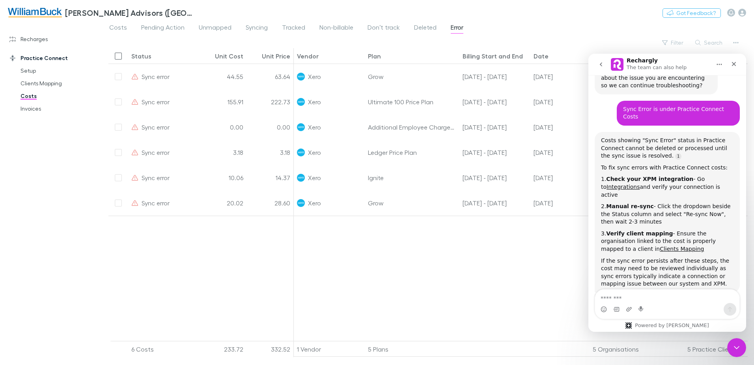
click at [488, 240] on div at bounding box center [560, 280] width 533 height 131
click at [736, 349] on icon "Close Intercom Messenger" at bounding box center [735, 345] width 9 height 9
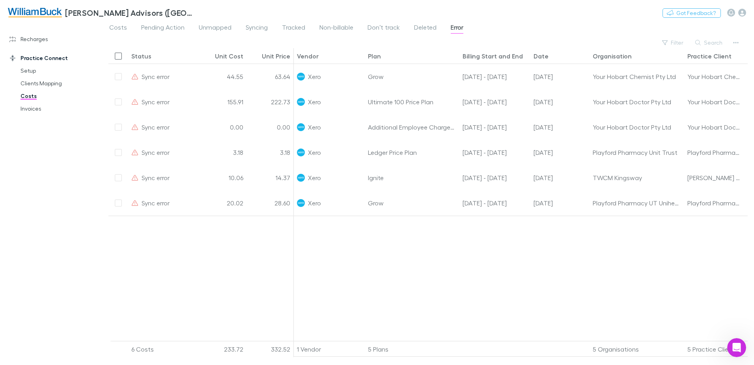
click at [150, 54] on div "Status" at bounding box center [141, 56] width 20 height 8
click at [156, 54] on icon "Sort" at bounding box center [157, 54] width 4 height 2
click at [141, 54] on div "Status" at bounding box center [141, 56] width 20 height 8
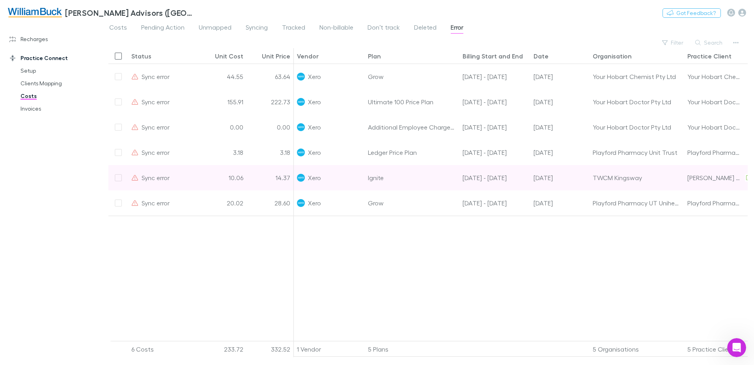
click at [120, 189] on div at bounding box center [119, 177] width 20 height 25
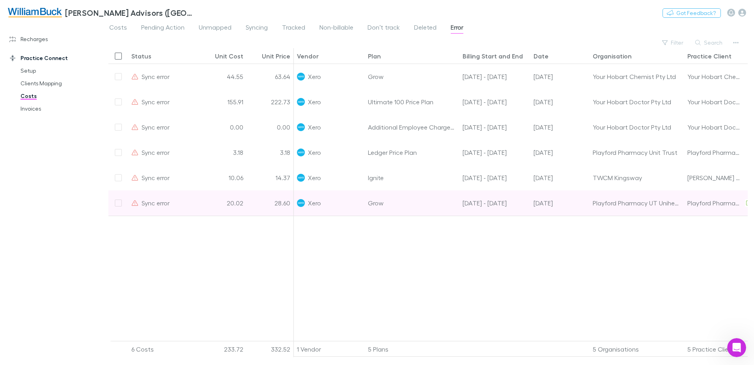
click at [120, 209] on div at bounding box center [119, 202] width 20 height 25
click at [117, 202] on div at bounding box center [119, 202] width 20 height 25
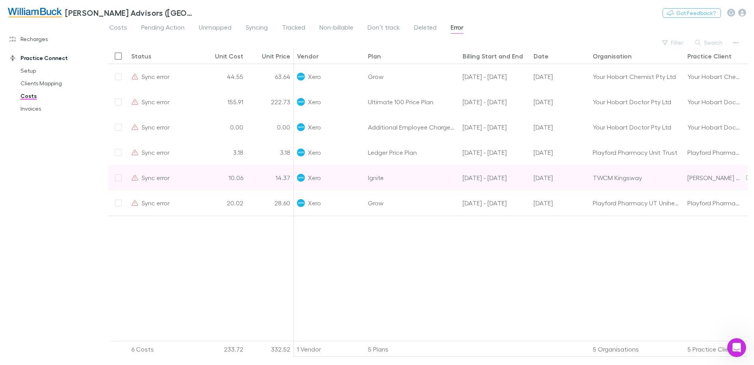
click at [117, 180] on div at bounding box center [119, 177] width 20 height 25
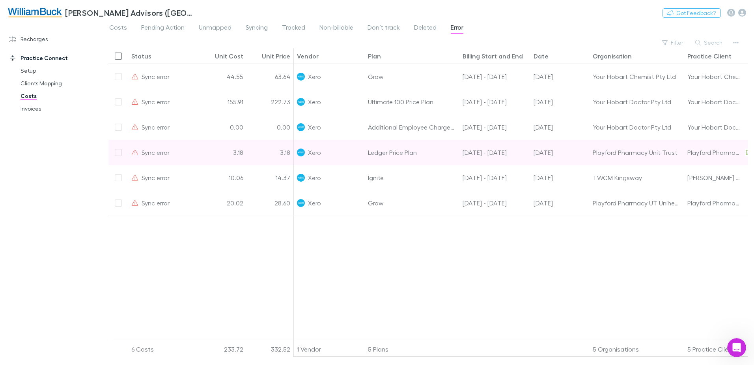
click at [116, 152] on div at bounding box center [119, 152] width 20 height 25
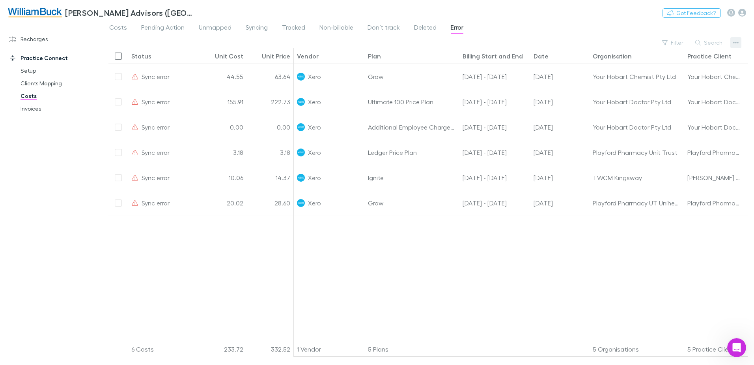
click at [737, 41] on icon "button" at bounding box center [737, 42] width 6 height 6
click at [655, 333] on div at bounding box center [377, 182] width 754 height 365
click at [735, 350] on icon "Open Intercom Messenger" at bounding box center [736, 346] width 13 height 13
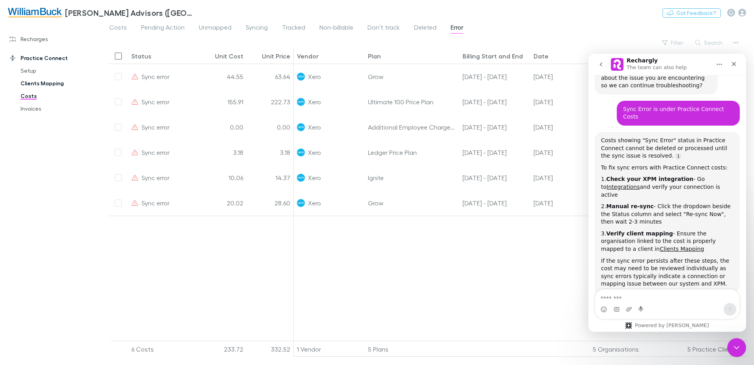
click at [35, 84] on link "Clients Mapping" at bounding box center [60, 83] width 94 height 13
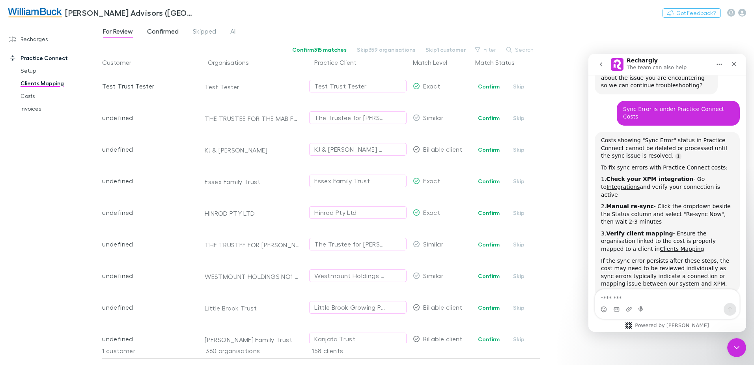
click at [164, 32] on span "Confirmed" at bounding box center [163, 32] width 32 height 10
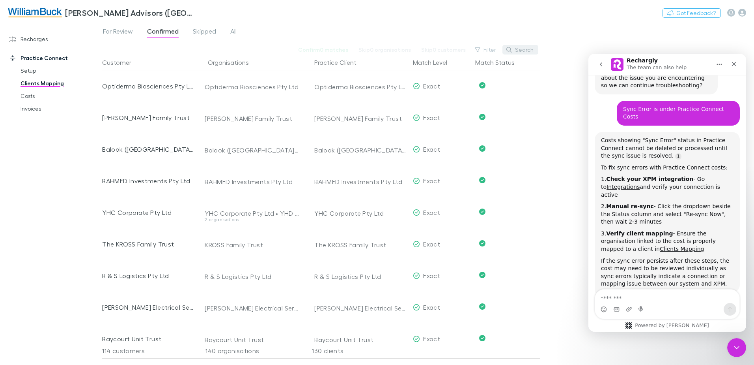
click at [522, 49] on button "Search" at bounding box center [521, 49] width 36 height 9
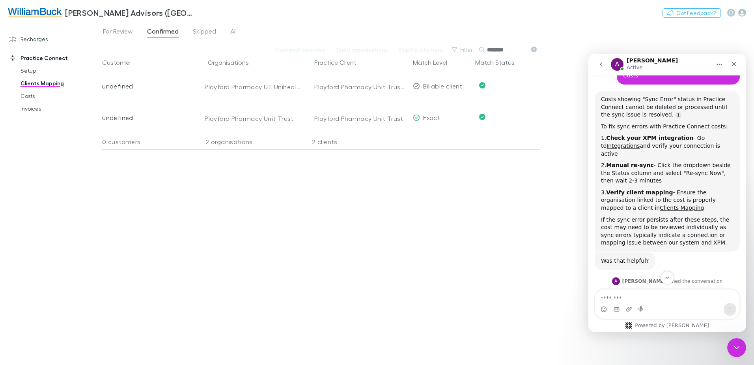
scroll to position [425, 0]
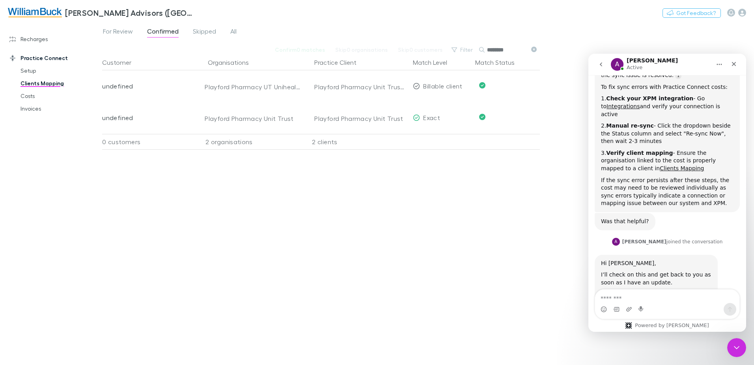
type input "********"
drag, startPoint x: 613, startPoint y: 266, endPoint x: 599, endPoint y: 265, distance: 13.4
click at [599, 265] on div "Hi [PERSON_NAME], I’ll check on this and get back to you as soon as I have an u…" at bounding box center [656, 283] width 123 height 56
drag, startPoint x: 599, startPoint y: 265, endPoint x: 633, endPoint y: 268, distance: 33.3
click at [648, 290] on div "Thanks, Rem" at bounding box center [656, 297] width 110 height 15
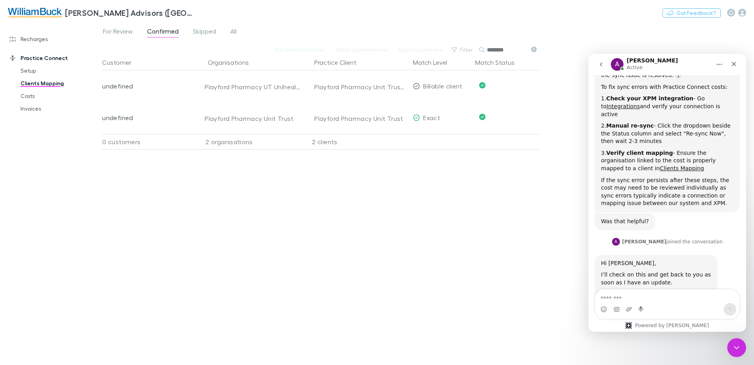
drag, startPoint x: 609, startPoint y: 277, endPoint x: 599, endPoint y: 278, distance: 9.5
click at [599, 278] on div "Hi [PERSON_NAME], I’ll check on this and get back to you as soon as I have an u…" at bounding box center [667, 291] width 145 height 73
drag, startPoint x: 599, startPoint y: 278, endPoint x: 651, endPoint y: 261, distance: 54.8
click at [662, 290] on div "Thanks, Rem" at bounding box center [656, 297] width 110 height 15
drag, startPoint x: 614, startPoint y: 265, endPoint x: 601, endPoint y: 265, distance: 13.0
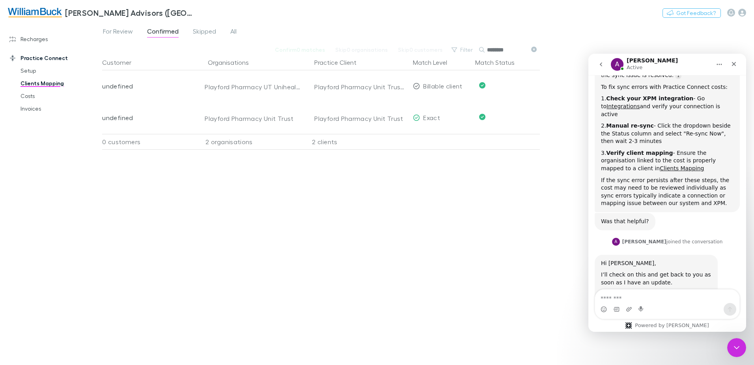
click at [601, 265] on div "Hi [PERSON_NAME], I’ll check on this and get back to you as soon as I have an u…" at bounding box center [656, 283] width 123 height 56
drag, startPoint x: 601, startPoint y: 265, endPoint x: 683, endPoint y: 249, distance: 83.1
click at [683, 286] on div "Alex says…" at bounding box center [656, 288] width 110 height 4
click at [384, 205] on div "Customer Organisations Practice Client Match Level Match Status undefined Playf…" at bounding box center [321, 206] width 438 height 304
